Goal: Information Seeking & Learning: Learn about a topic

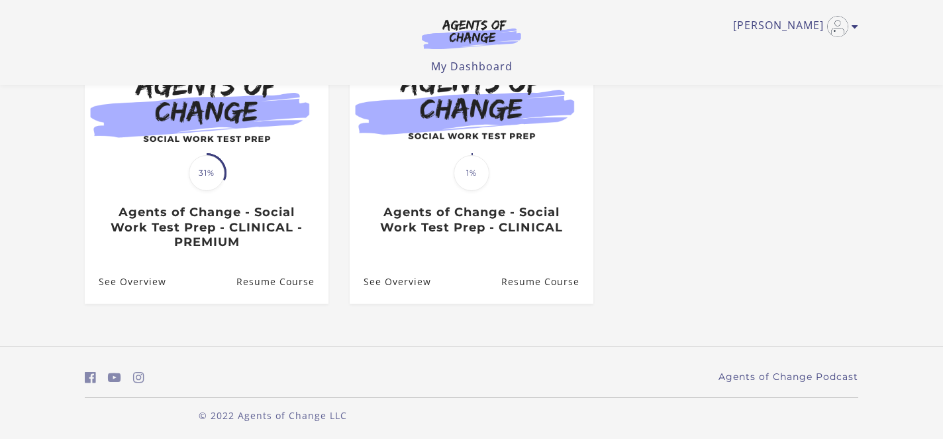
scroll to position [162, 0]
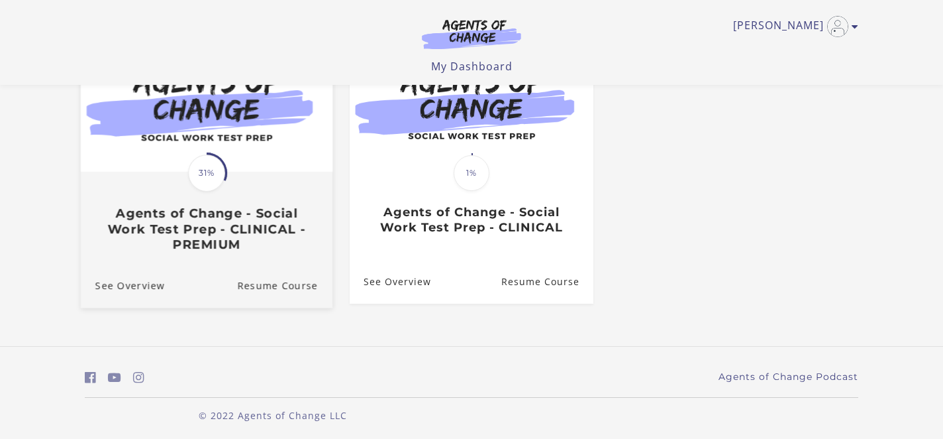
click at [198, 239] on h3 "Agents of Change - Social Work Test Prep - CLINICAL - PREMIUM" at bounding box center [206, 229] width 223 height 46
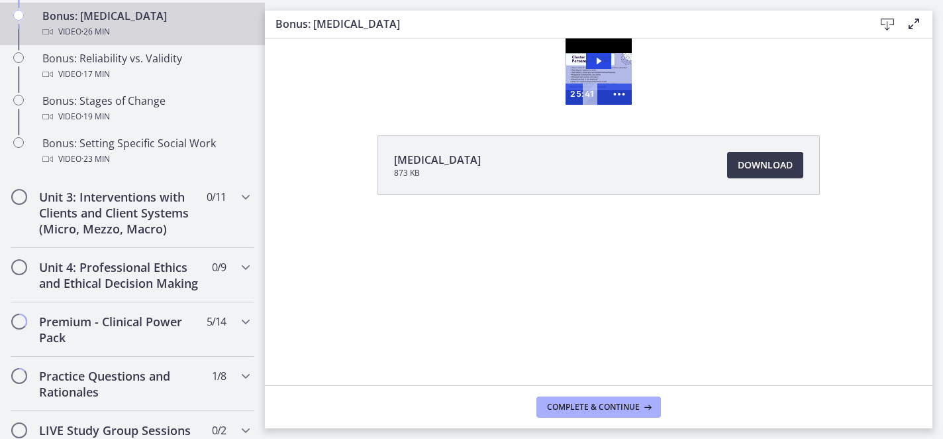
scroll to position [1187, 0]
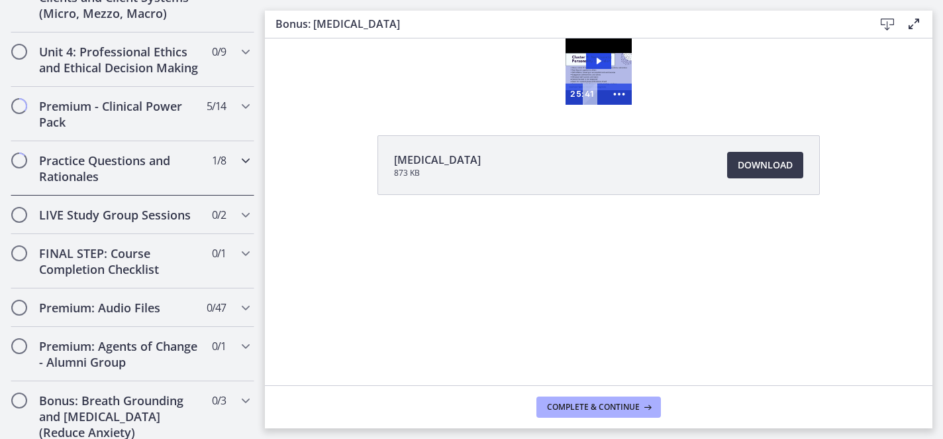
click at [97, 146] on div "Practice Questions and Rationales 1 / 8 Completed" at bounding box center [133, 168] width 244 height 54
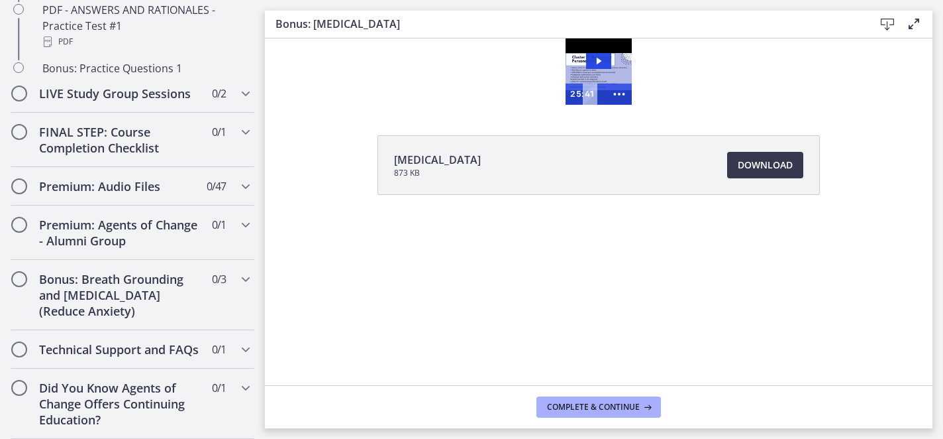
scroll to position [555, 0]
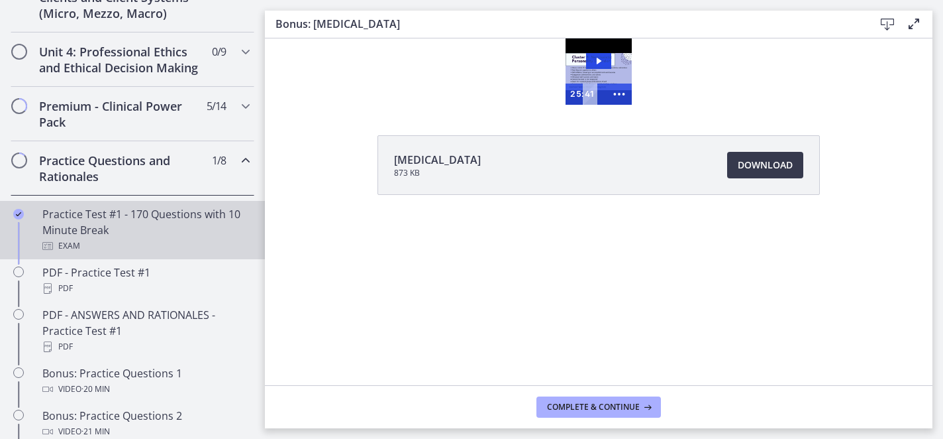
click at [121, 215] on div "Practice Test #1 - 170 Questions with 10 Minute Break Exam" at bounding box center [145, 230] width 207 height 48
